Goal: Task Accomplishment & Management: Manage account settings

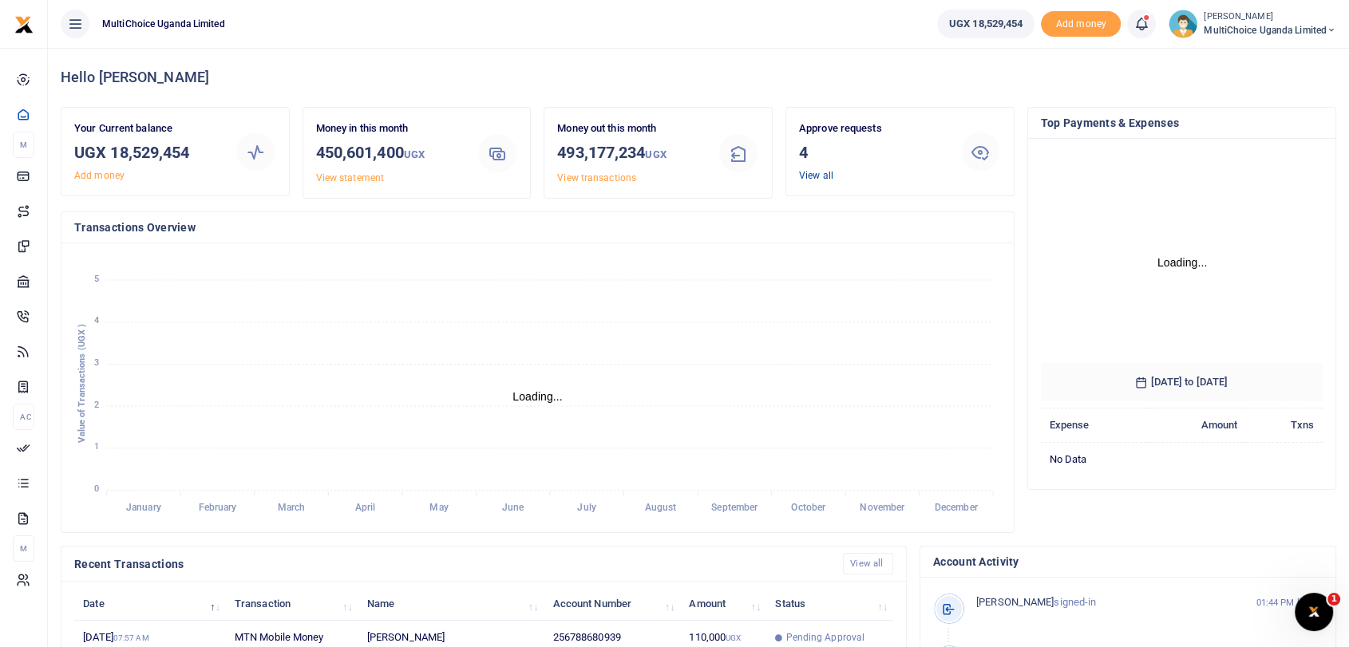
click at [823, 174] on link "View all" at bounding box center [816, 175] width 34 height 11
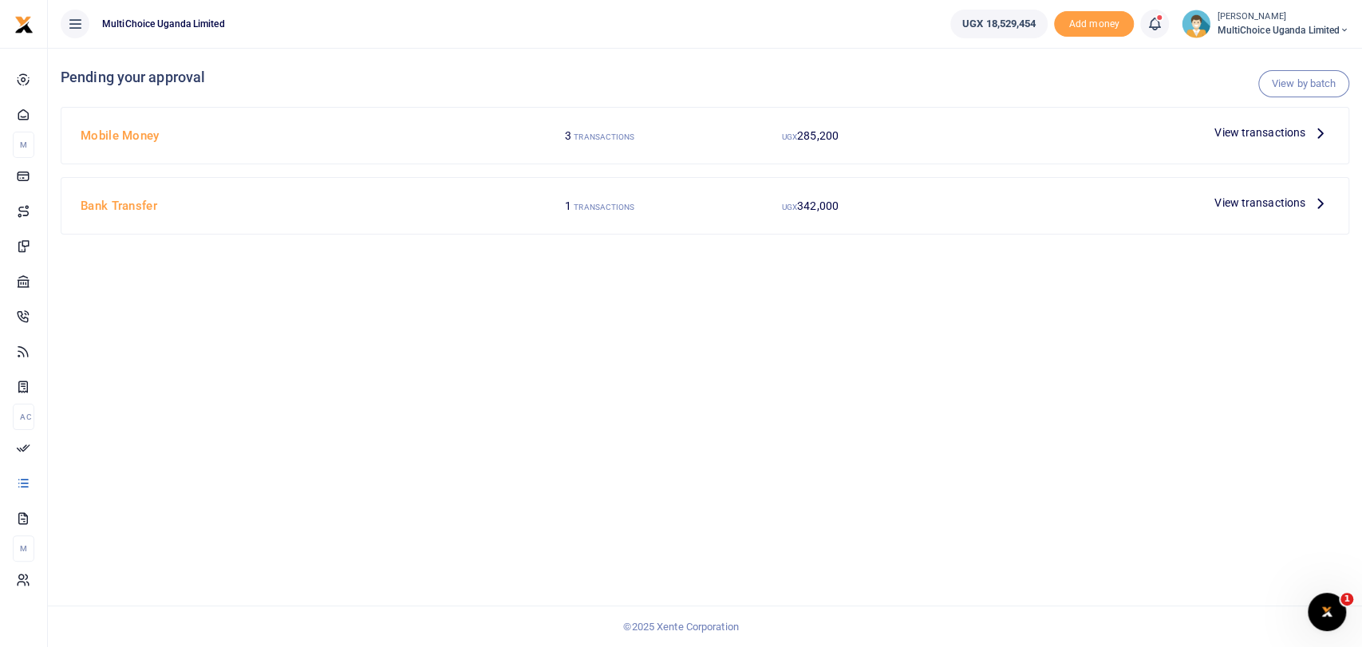
click at [1262, 124] on span "View transactions" at bounding box center [1259, 133] width 91 height 18
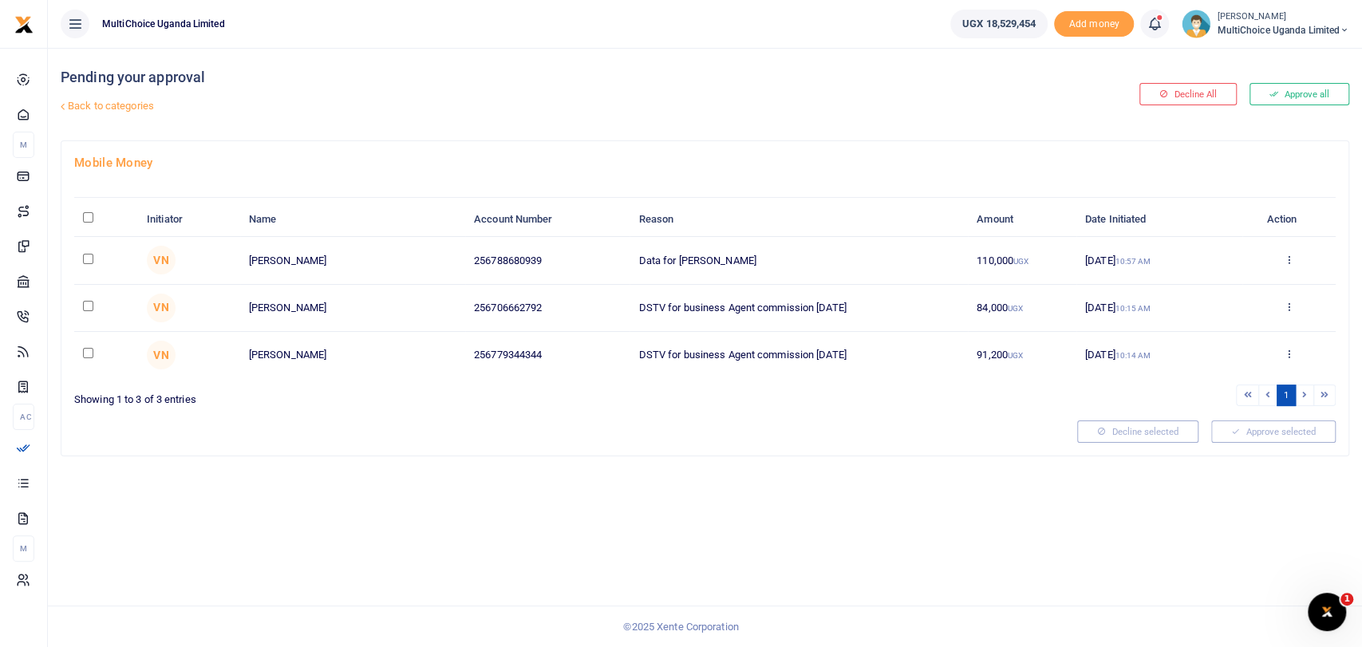
click at [92, 215] on input "\a \a : activate to sort column descending" at bounding box center [88, 217] width 10 height 10
checkbox input "true"
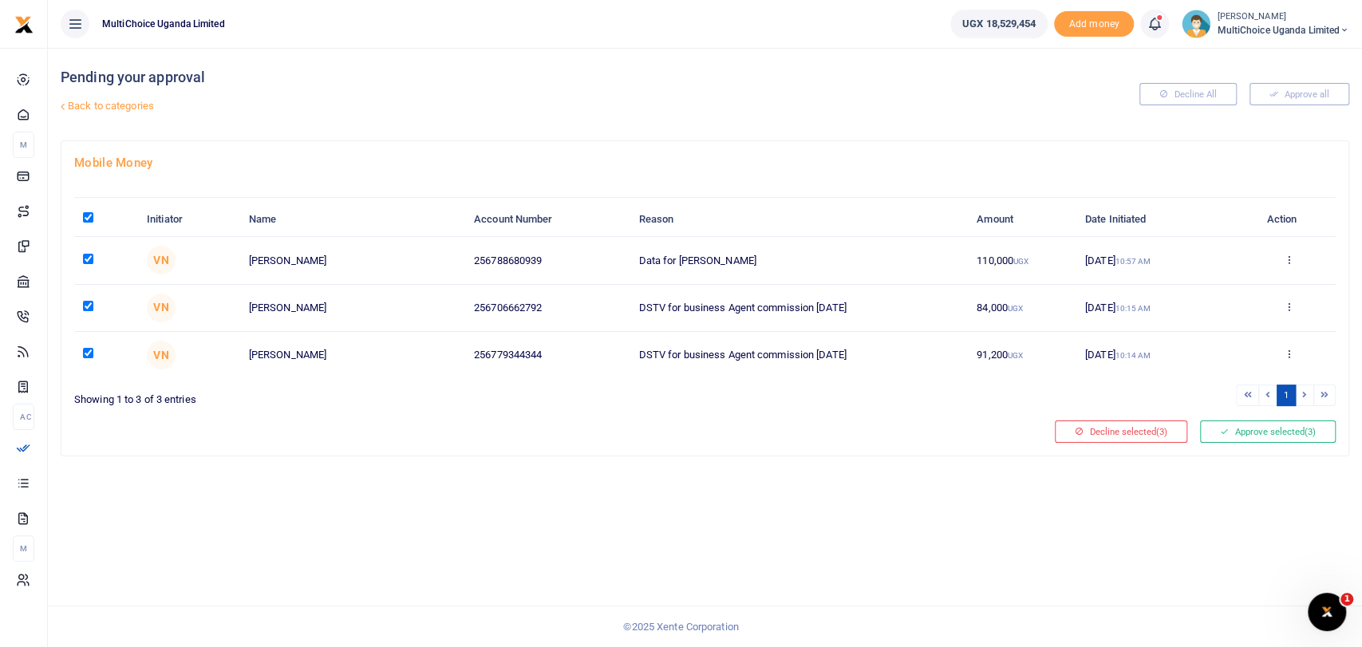
click at [91, 218] on input "\a \a : activate to sort column descending" at bounding box center [88, 217] width 10 height 10
checkbox input "false"
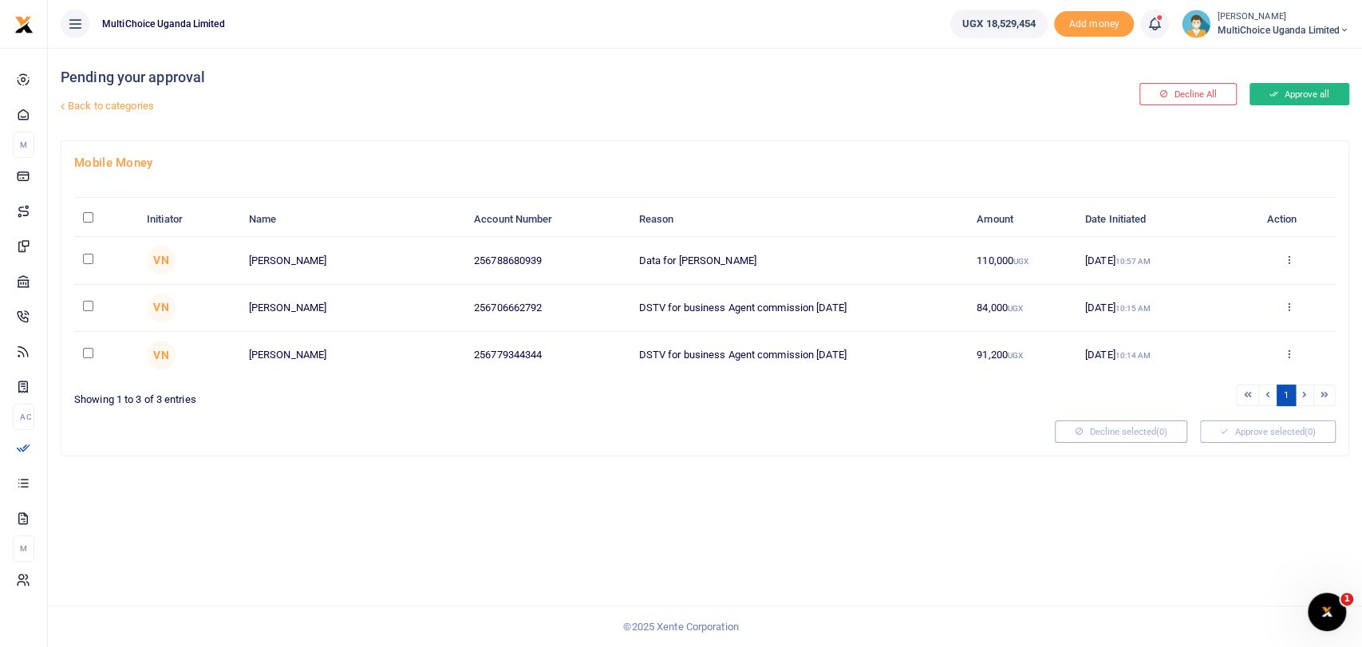
click at [1285, 95] on button "Approve all" at bounding box center [1300, 94] width 100 height 22
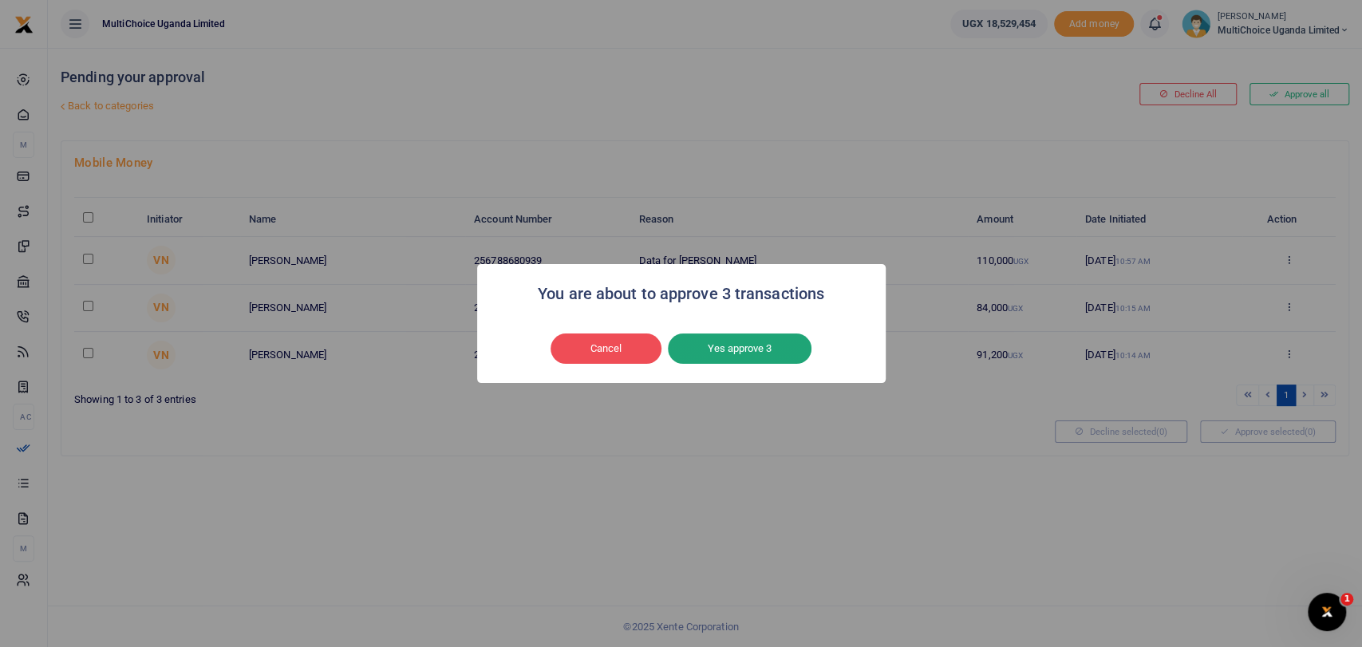
click at [751, 353] on button "Yes approve 3" at bounding box center [740, 349] width 144 height 30
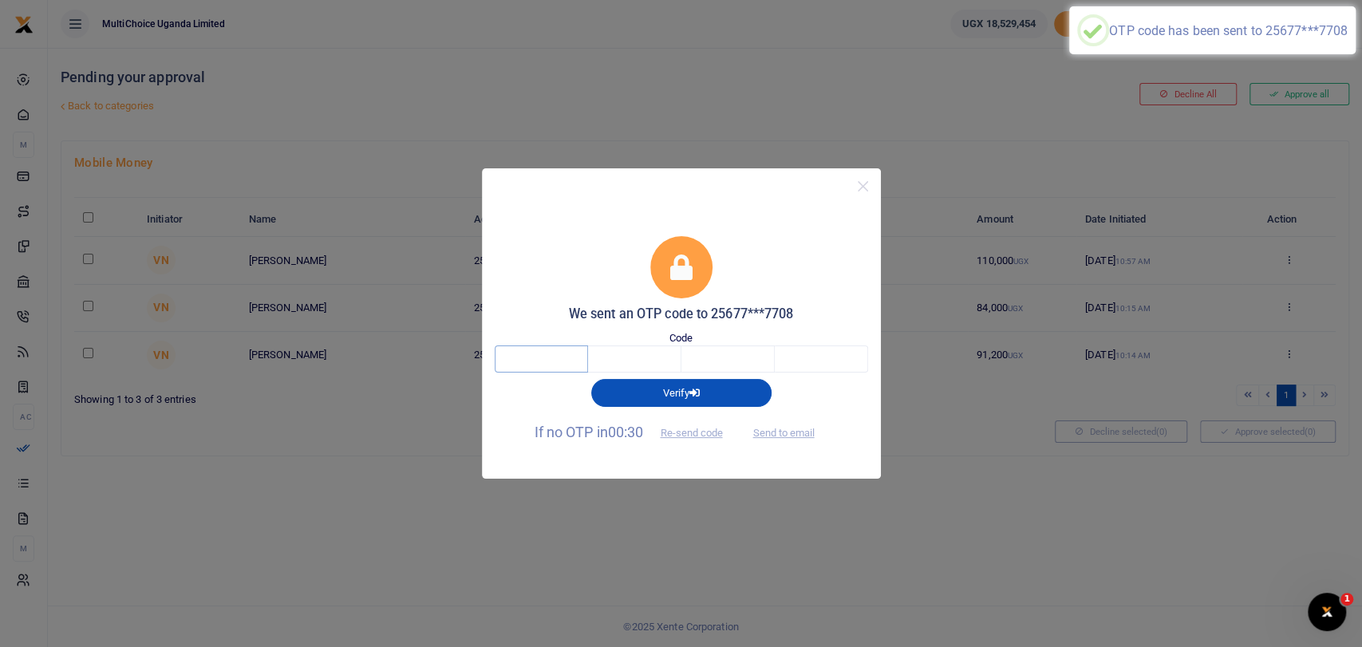
click at [553, 353] on input "text" at bounding box center [541, 359] width 93 height 27
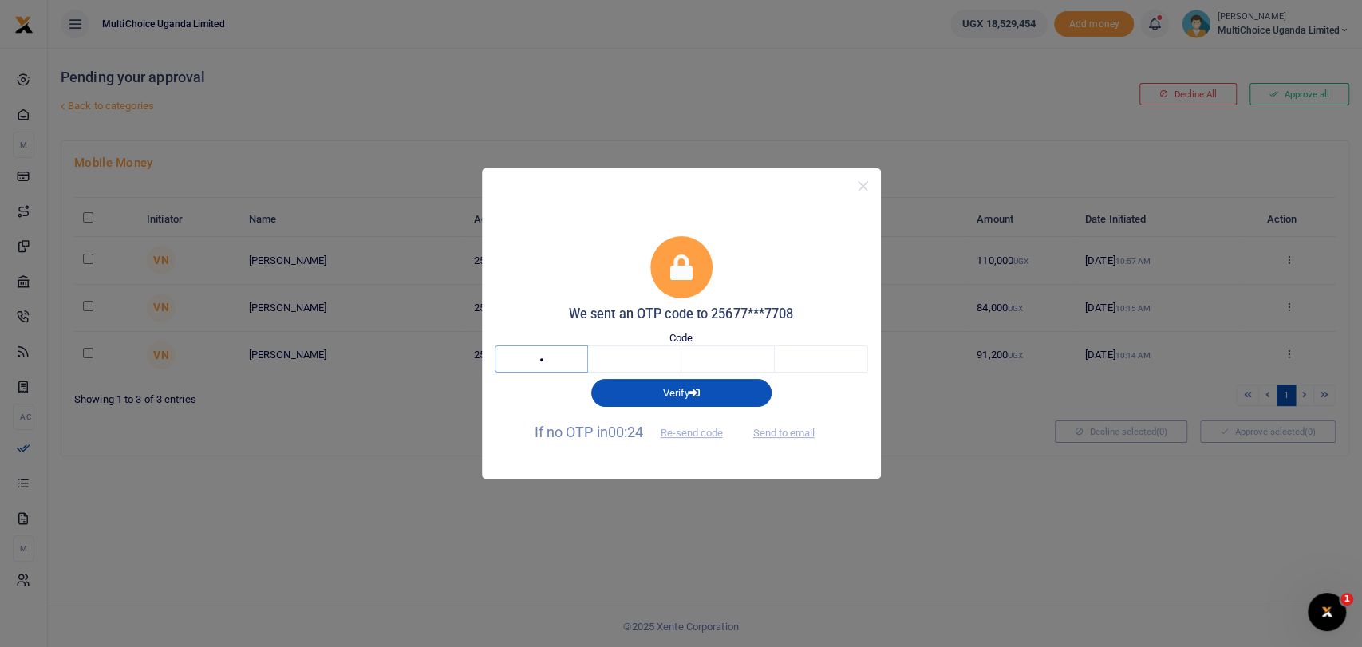
type input "7"
type input "3"
type input "0"
type input "1"
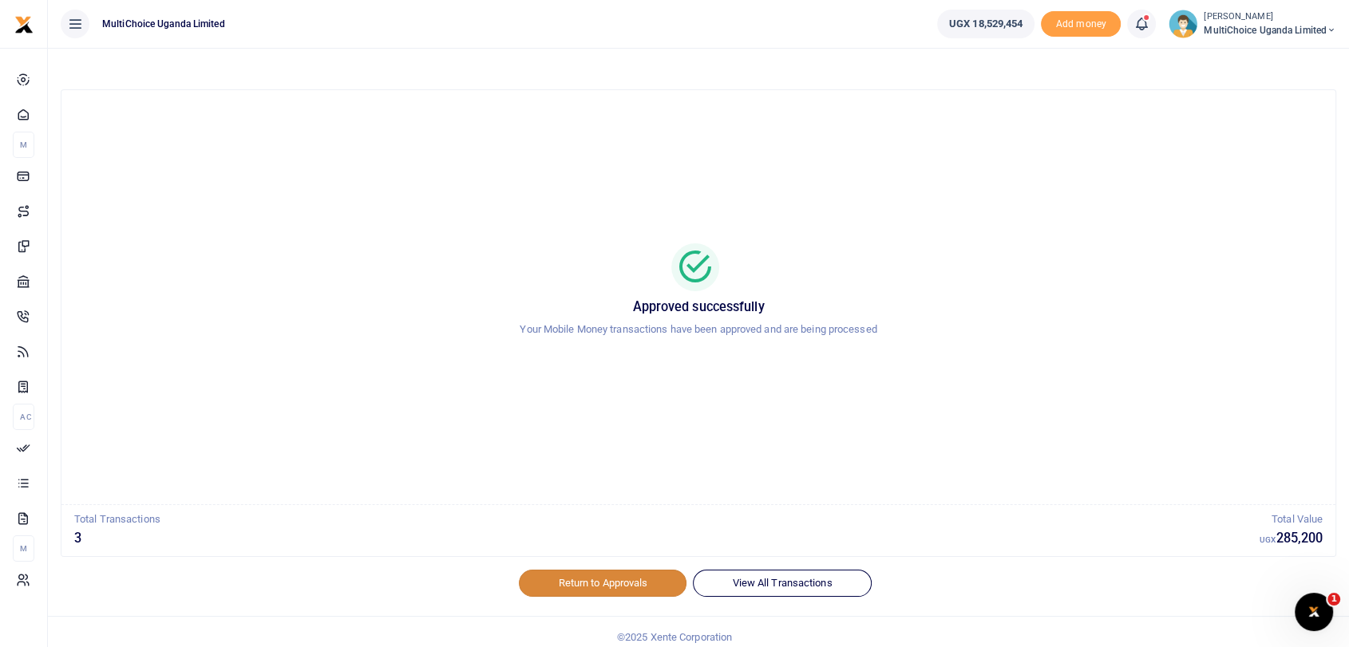
click at [629, 591] on link "Return to Approvals" at bounding box center [603, 583] width 168 height 27
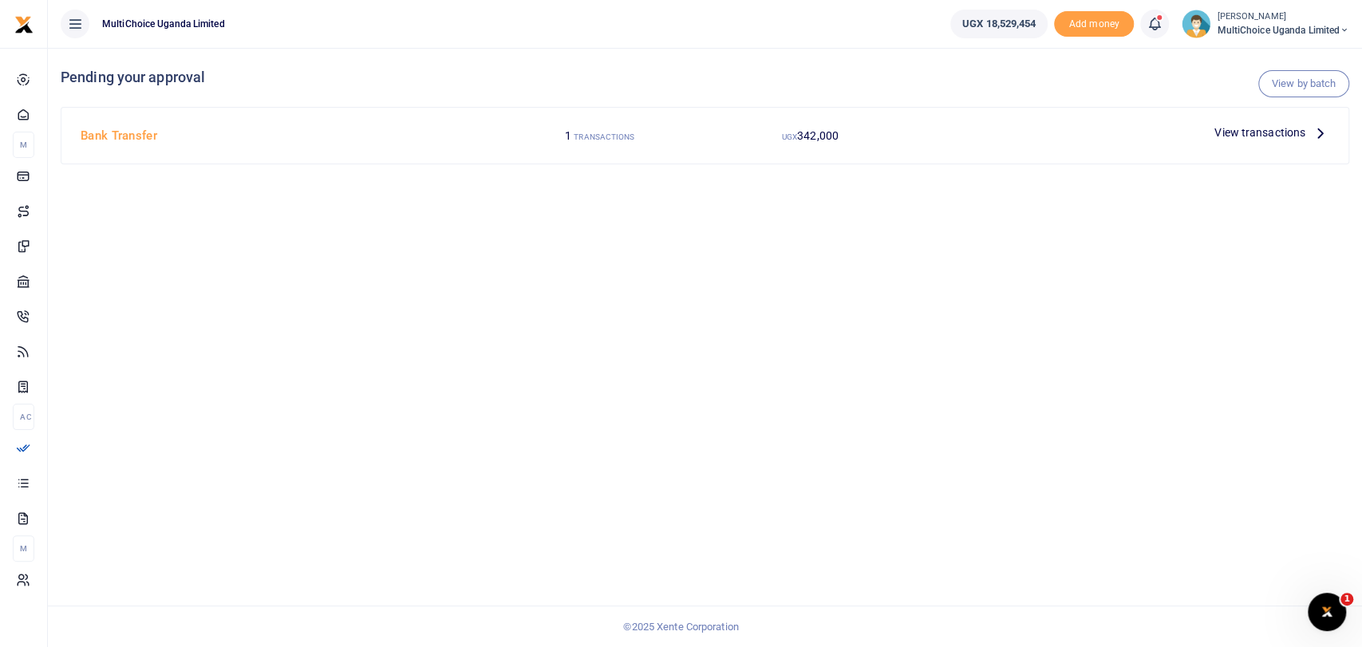
click at [1292, 134] on span "View transactions" at bounding box center [1259, 133] width 91 height 18
